Goal: Information Seeking & Learning: Learn about a topic

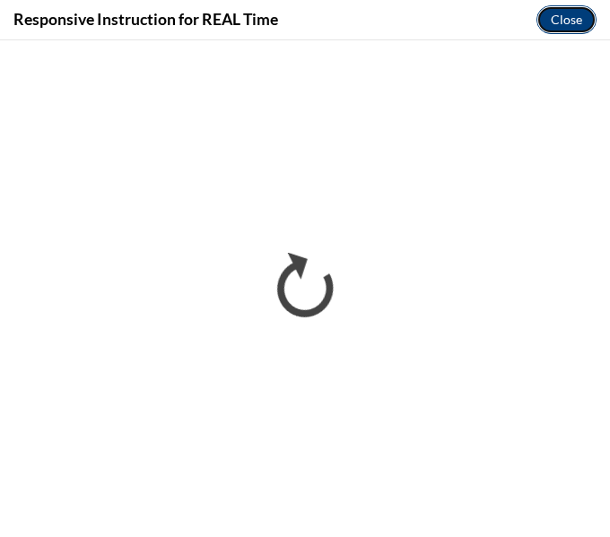
click at [569, 18] on button "Close" at bounding box center [566, 19] width 60 height 29
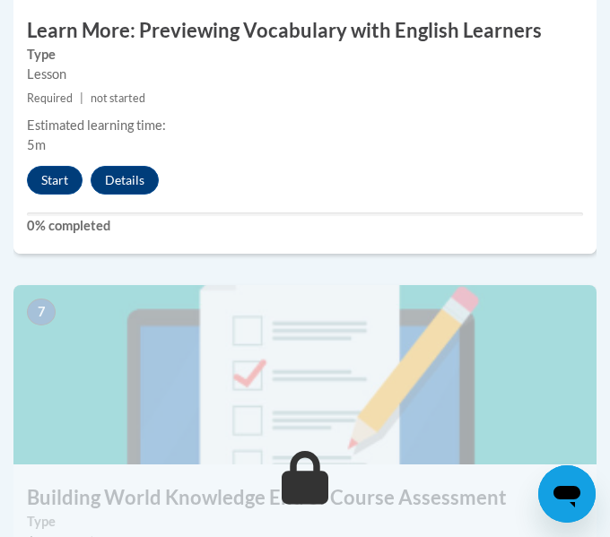
scroll to position [3117, 0]
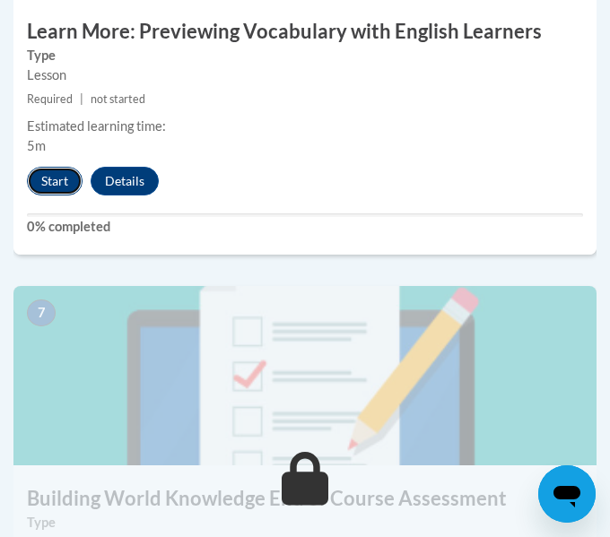
click at [66, 184] on button "Start" at bounding box center [55, 181] width 56 height 29
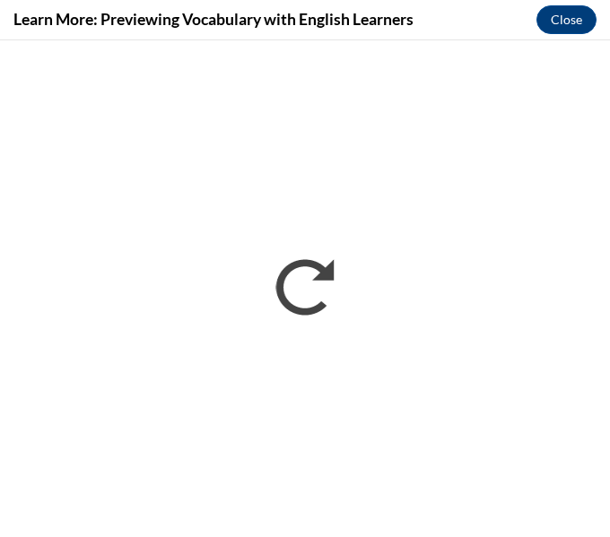
scroll to position [0, 0]
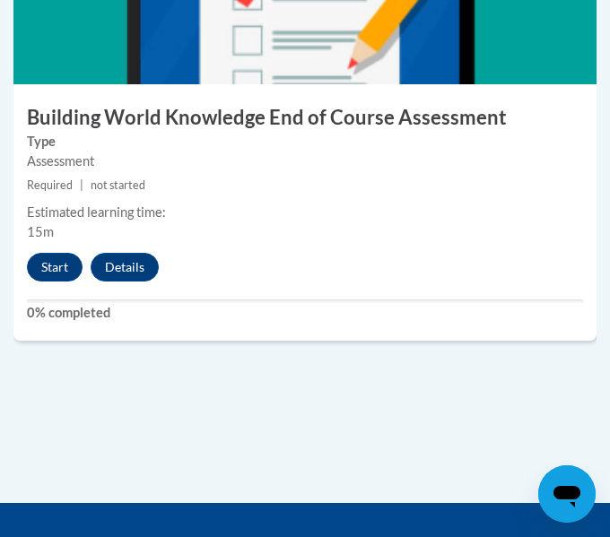
scroll to position [3499, 0]
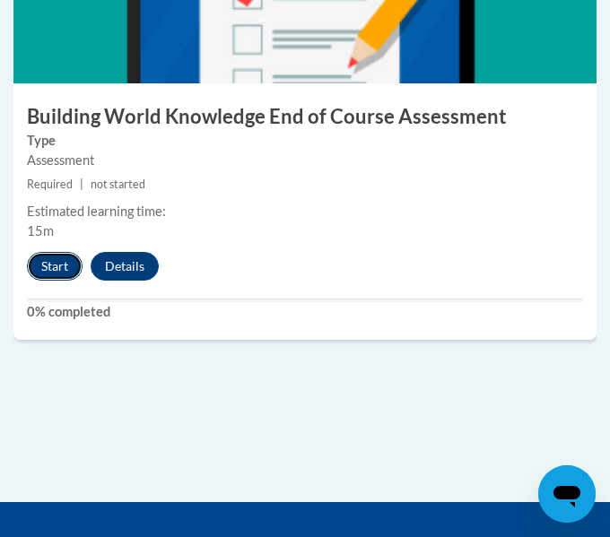
click at [48, 258] on button "Start" at bounding box center [55, 266] width 56 height 29
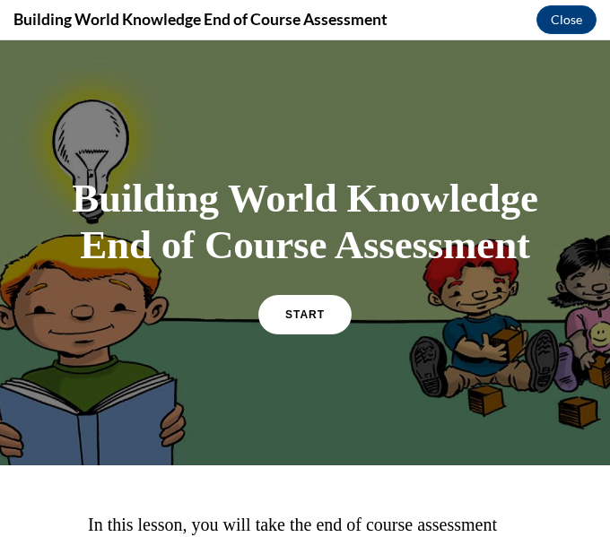
scroll to position [0, 0]
click at [300, 334] on link "START" at bounding box center [305, 313] width 98 height 41
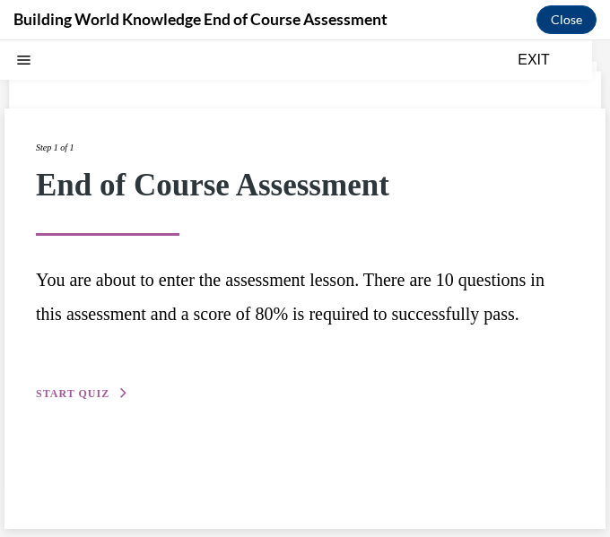
scroll to position [56, 0]
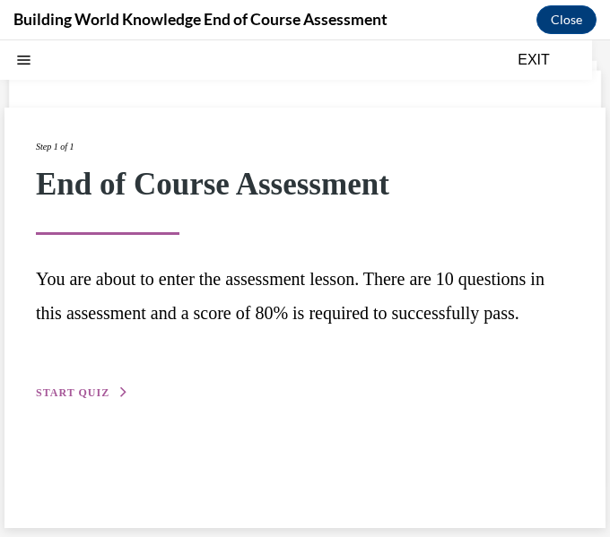
click at [83, 401] on button "START QUIZ" at bounding box center [82, 393] width 93 height 16
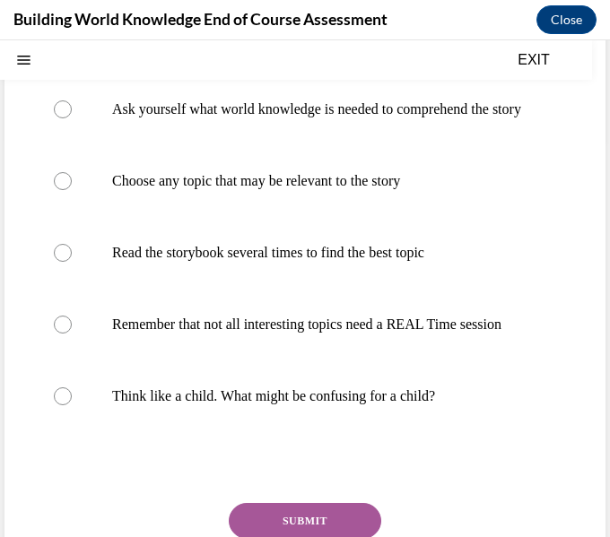
scroll to position [401, 0]
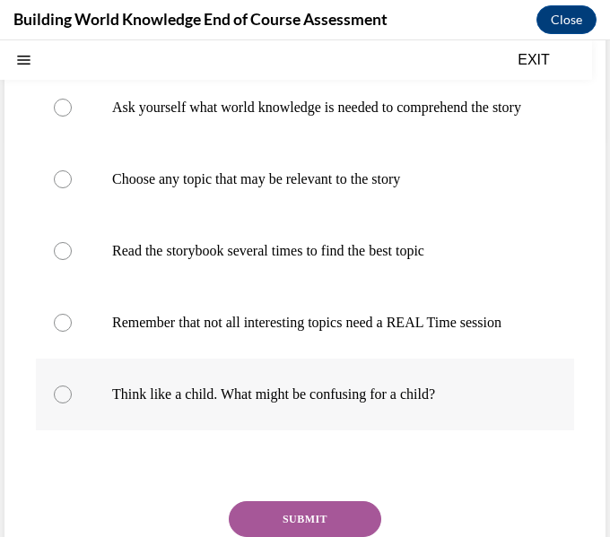
click at [397, 404] on p "Think like a child. What might be confusing for a child?" at bounding box center [320, 395] width 417 height 18
click at [72, 404] on input "Think like a child. What might be confusing for a child?" at bounding box center [63, 395] width 18 height 18
radio input "true"
click at [397, 404] on p "Think like a child. What might be confusing for a child?" at bounding box center [320, 395] width 417 height 18
click at [72, 404] on input "Think like a child. What might be confusing for a child?" at bounding box center [63, 395] width 18 height 18
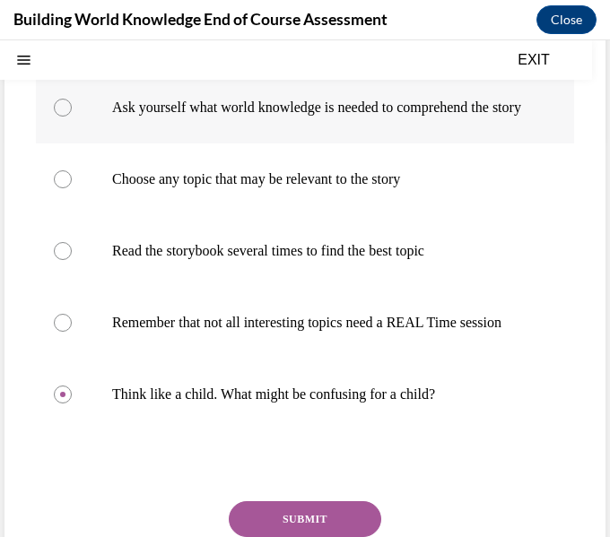
click at [335, 99] on p "Ask yourself what world knowledge is needed to comprehend the story" at bounding box center [320, 108] width 417 height 18
click at [72, 99] on input "Ask yourself what world knowledge is needed to comprehend the story" at bounding box center [63, 108] width 18 height 18
radio input "true"
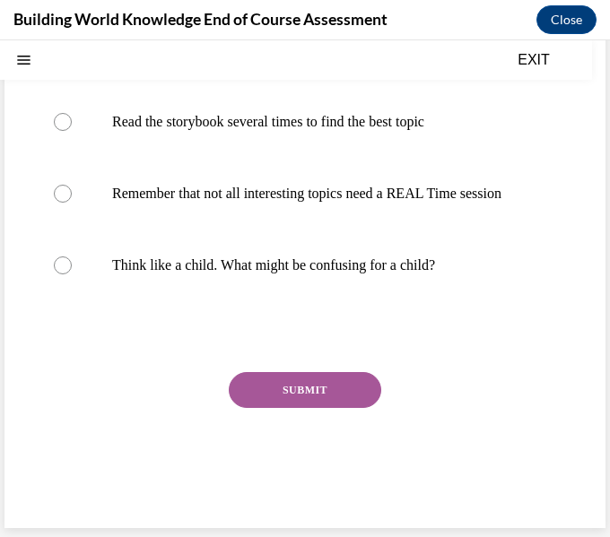
click at [372, 409] on div "SUBMIT" at bounding box center [305, 417] width 538 height 90
click at [306, 382] on button "SUBMIT" at bounding box center [305, 390] width 152 height 36
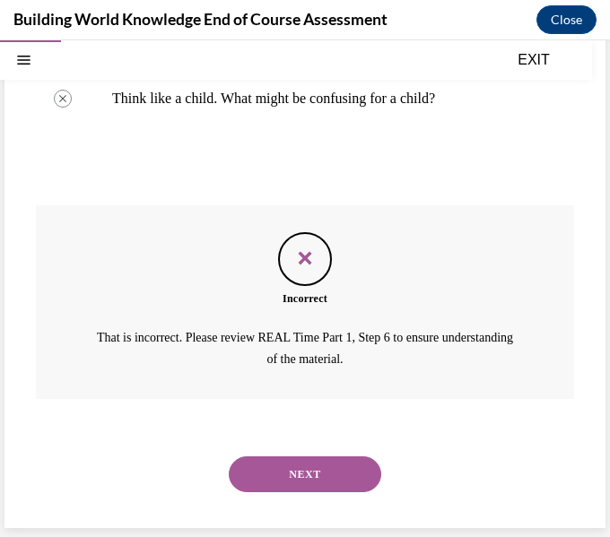
scroll to position [733, 0]
click at [291, 475] on button "NEXT" at bounding box center [305, 474] width 152 height 36
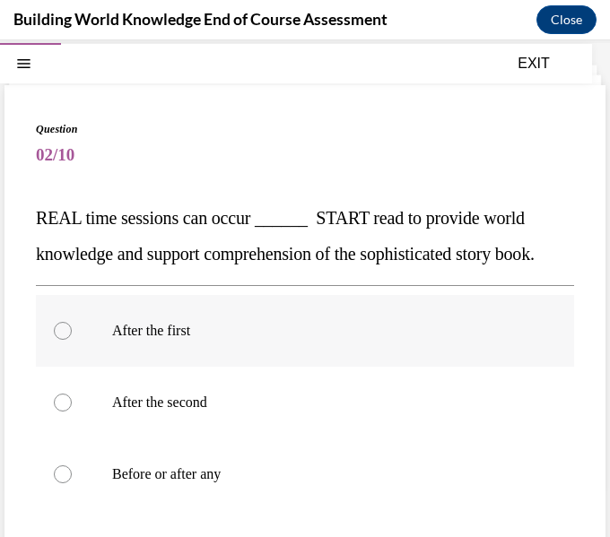
scroll to position [51, 0]
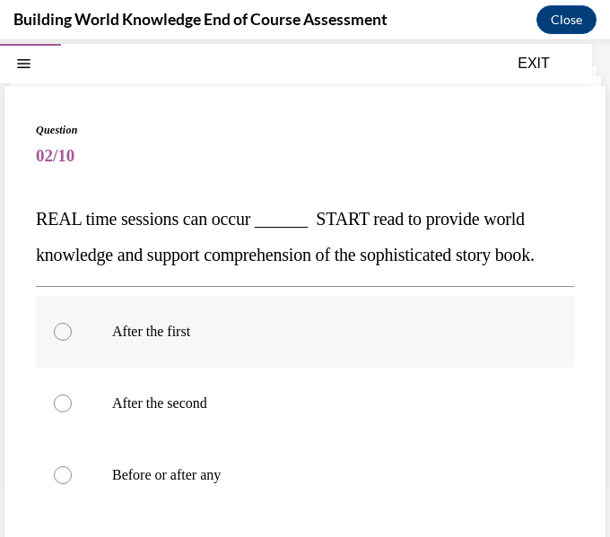
click at [238, 368] on label "After the first" at bounding box center [305, 332] width 538 height 72
click at [72, 341] on input "After the first" at bounding box center [63, 332] width 18 height 18
radio input "true"
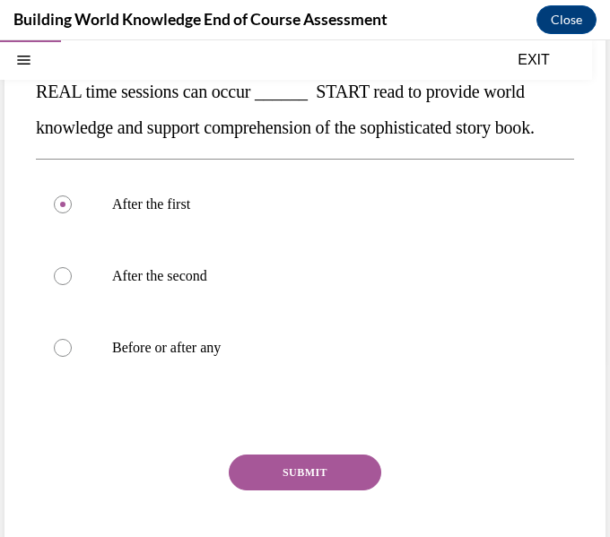
click at [315, 491] on button "SUBMIT" at bounding box center [305, 473] width 152 height 36
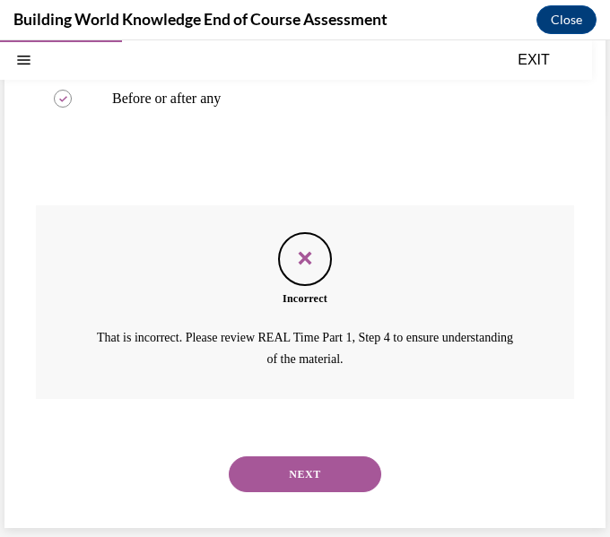
scroll to position [464, 0]
click at [272, 462] on button "NEXT" at bounding box center [305, 474] width 152 height 36
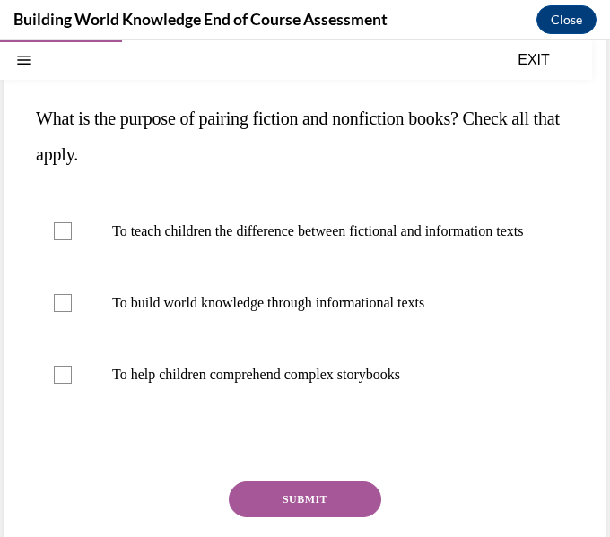
scroll to position [161, 0]
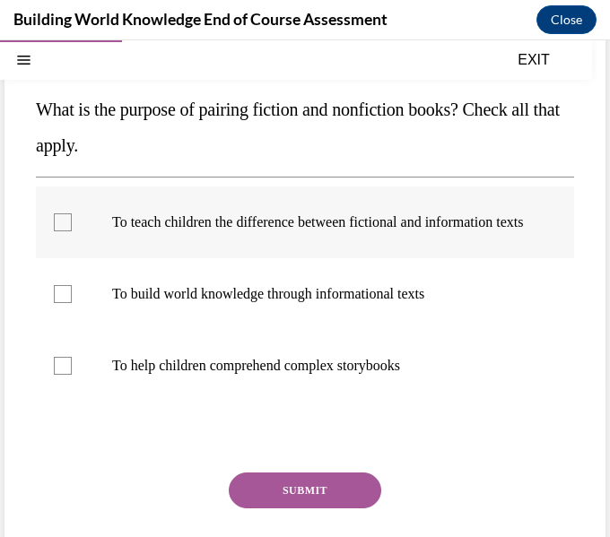
click at [190, 254] on label "To teach children the difference between fictional and information texts" at bounding box center [305, 223] width 538 height 72
click at [72, 231] on input "To teach children the difference between fictional and information texts" at bounding box center [63, 222] width 18 height 18
checkbox input "true"
click at [150, 375] on p "To help children comprehend complex storybooks" at bounding box center [320, 366] width 417 height 18
click at [72, 375] on input "To help children comprehend complex storybooks" at bounding box center [63, 366] width 18 height 18
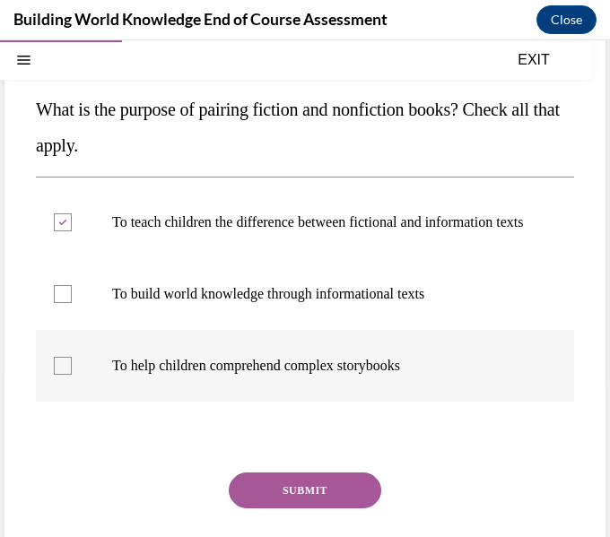
checkbox input "true"
click at [262, 502] on button "SUBMIT" at bounding box center [305, 491] width 152 height 36
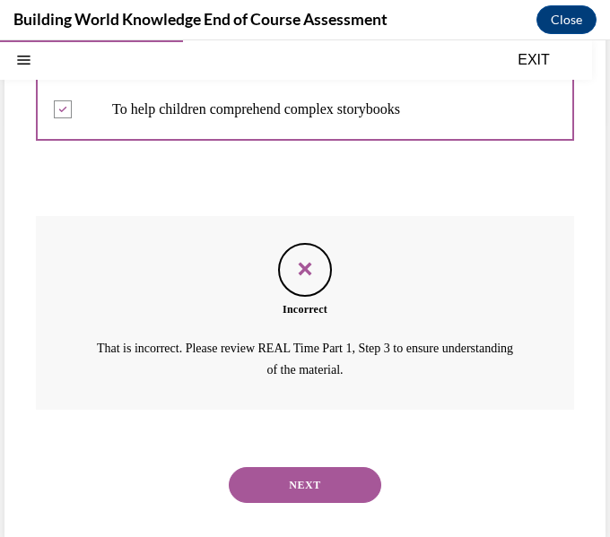
scroll to position [446, 0]
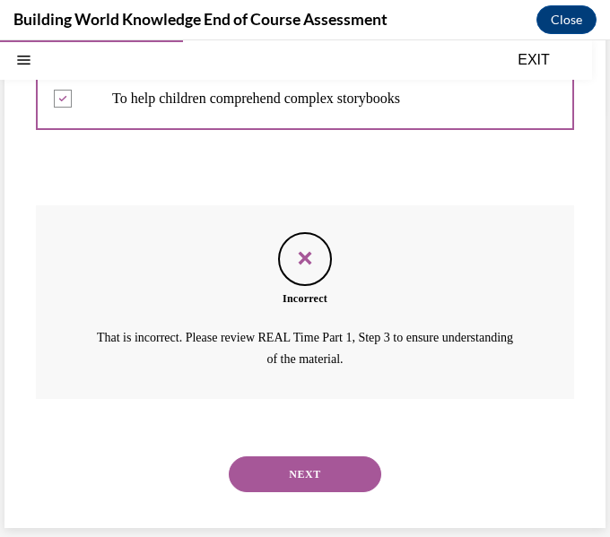
click at [270, 469] on button "NEXT" at bounding box center [305, 474] width 152 height 36
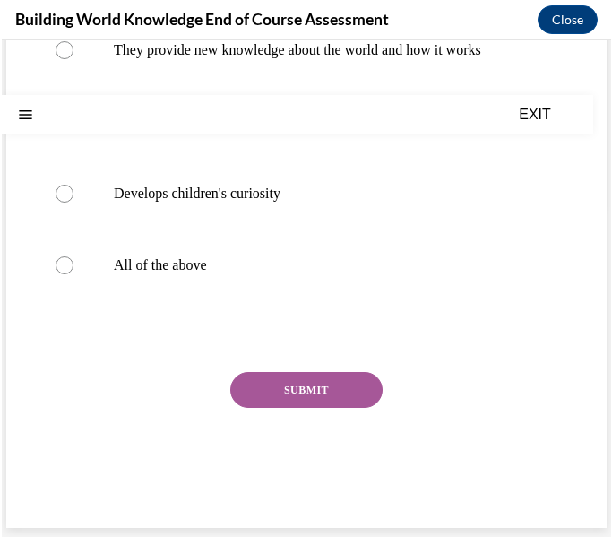
scroll to position [0, 0]
